Goal: Information Seeking & Learning: Learn about a topic

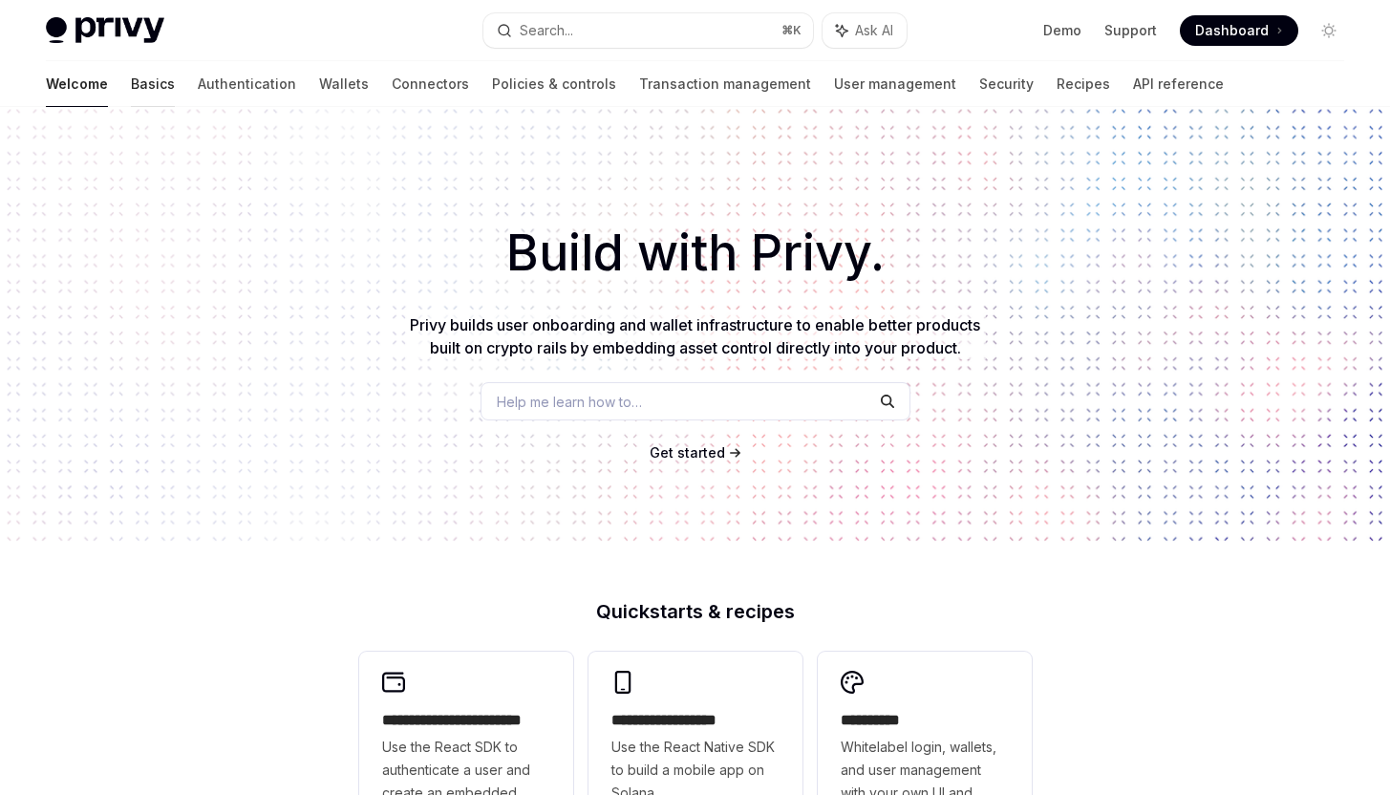
click at [131, 87] on link "Basics" at bounding box center [153, 84] width 44 height 46
type textarea "*"
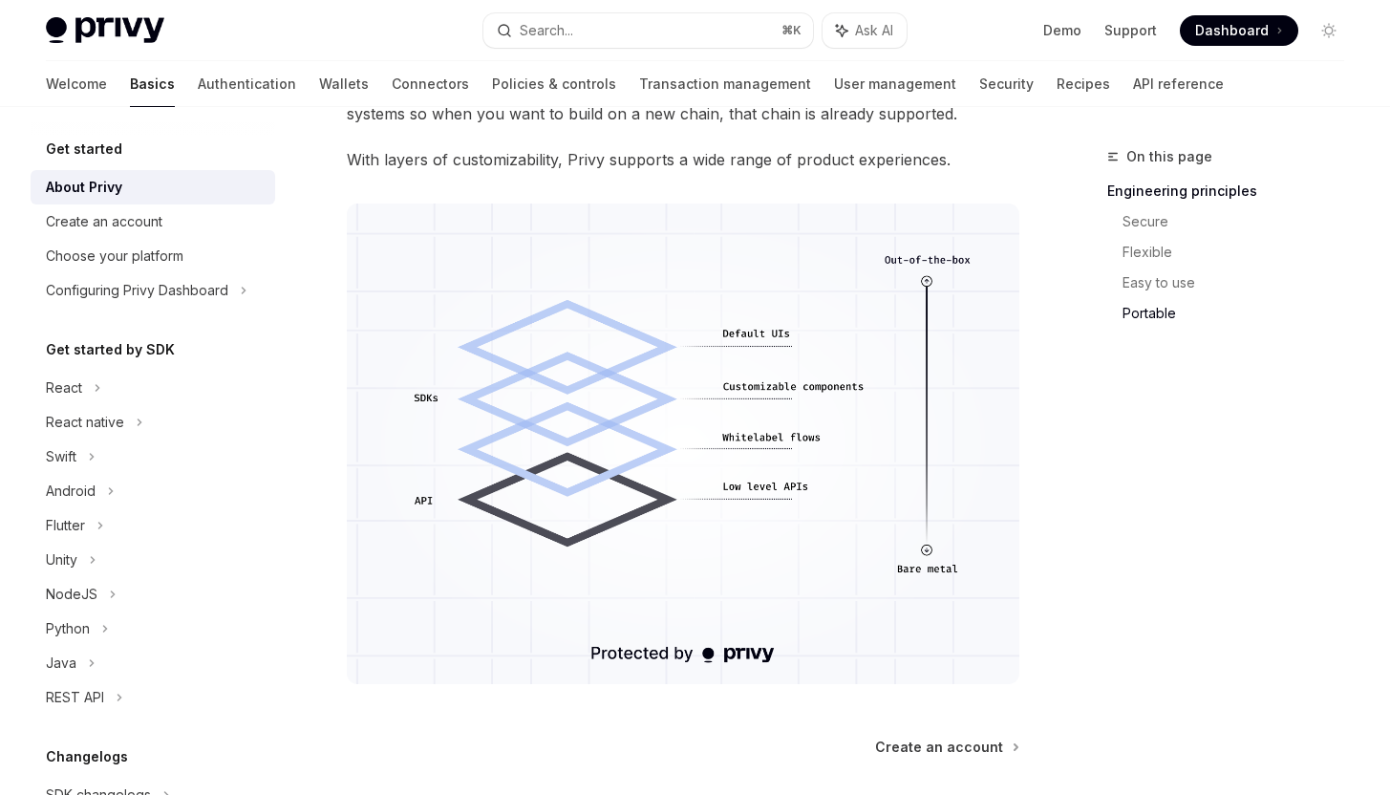
scroll to position [1521, 0]
